Goal: Find specific page/section: Find specific page/section

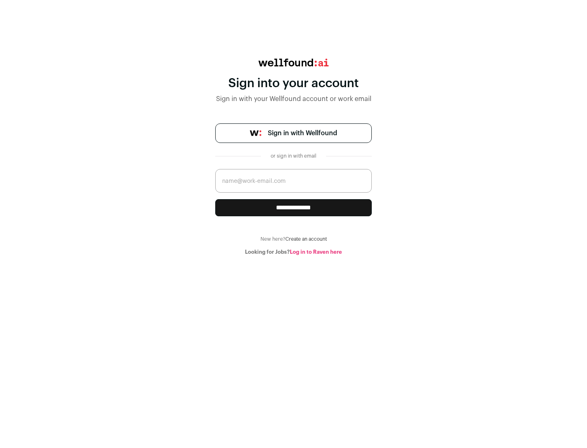
click at [302, 133] on span "Sign in with Wellfound" at bounding box center [302, 133] width 69 height 10
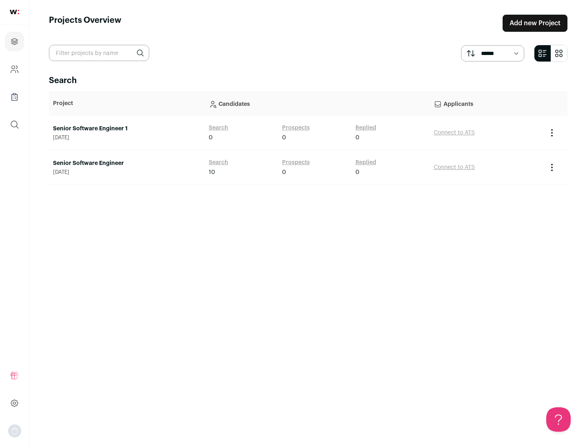
click at [126, 163] on link "Senior Software Engineer" at bounding box center [126, 163] width 147 height 8
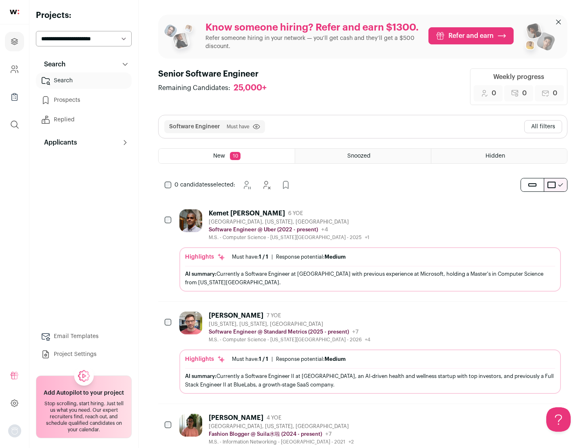
scroll to position [26, 0]
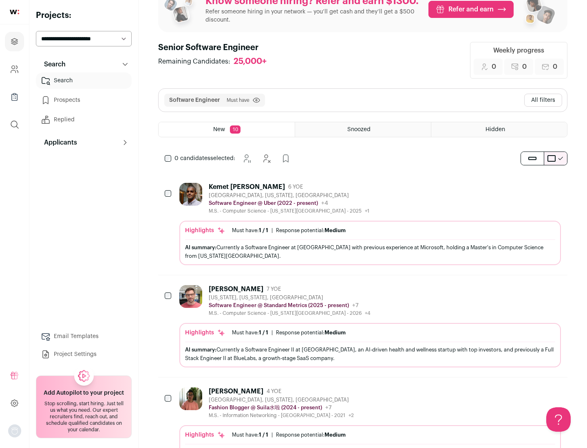
click at [363, 224] on div "Highlights Must have: 1 / 1 How many must haves have been fulfilled? | Response…" at bounding box center [369, 243] width 381 height 44
